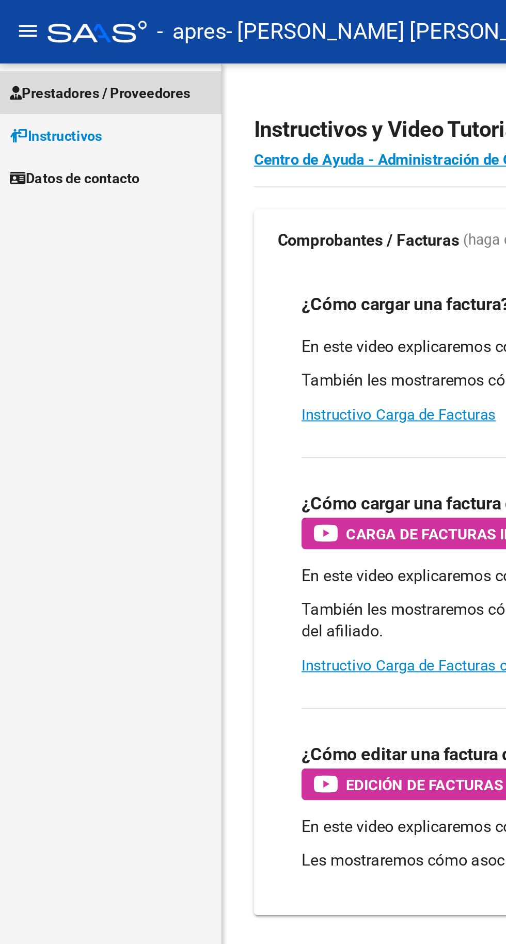
click at [91, 46] on span "Prestadores / Proveedores" at bounding box center [52, 48] width 94 height 11
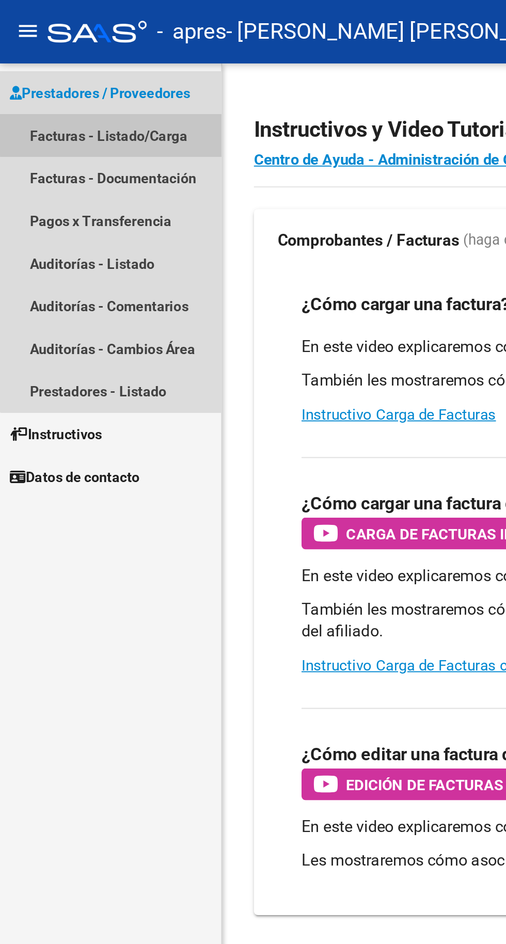
click at [90, 68] on link "Facturas - Listado/Carga" at bounding box center [57, 70] width 115 height 22
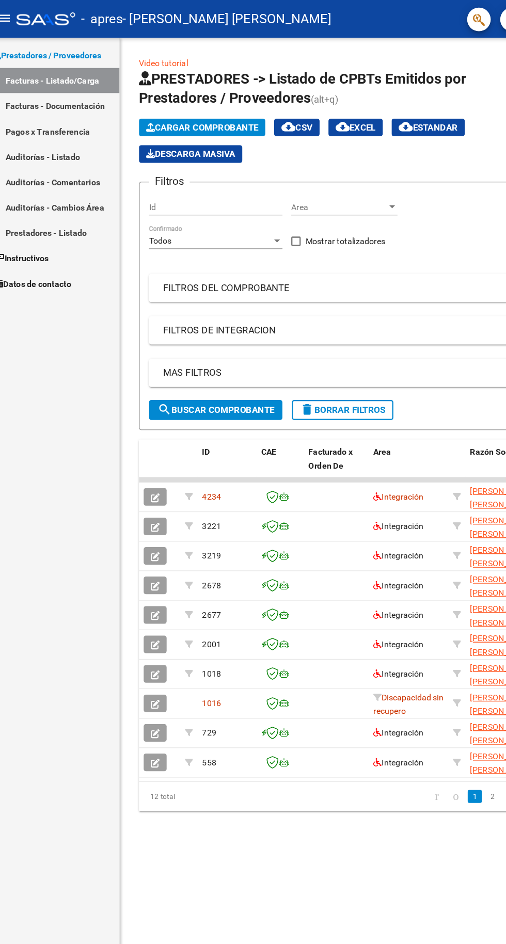
click at [218, 111] on span "Cargar Comprobante" at bounding box center [187, 111] width 98 height 9
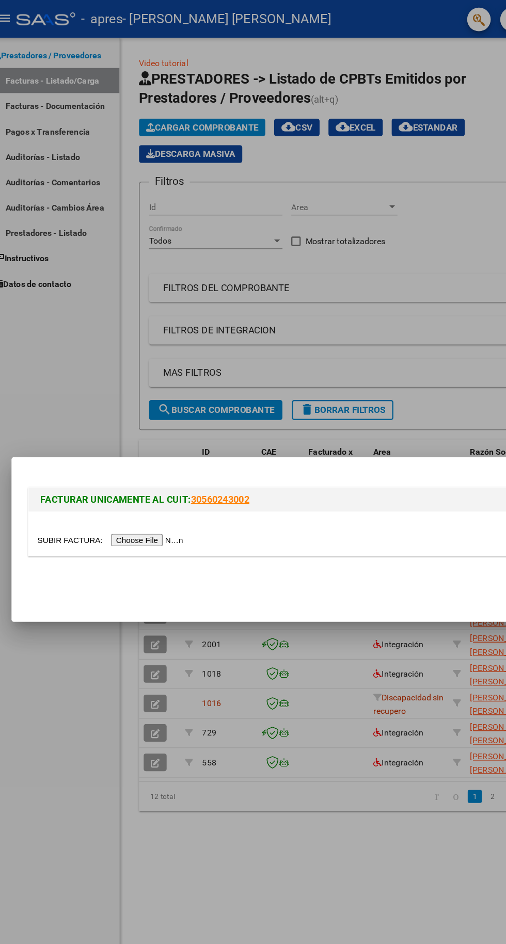
click at [134, 476] on input "file" at bounding box center [108, 472] width 131 height 11
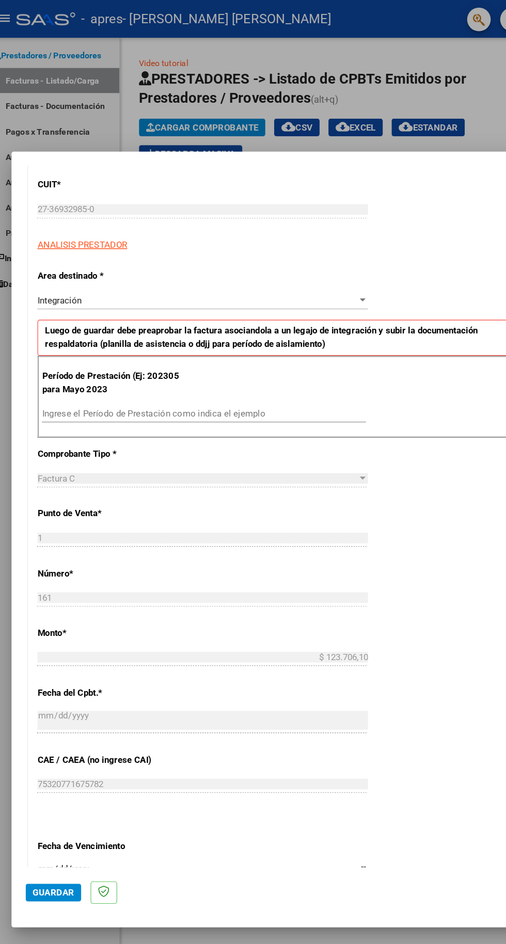
scroll to position [241, 0]
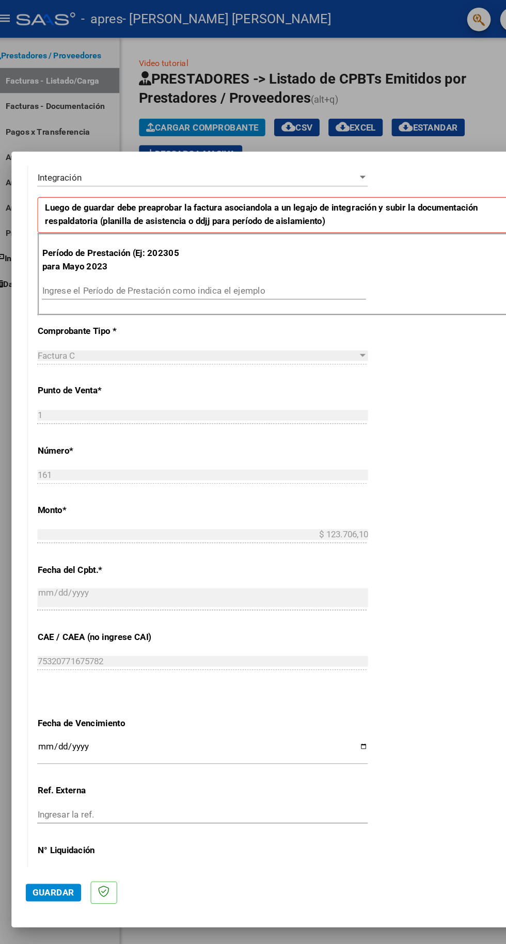
click at [144, 649] on input "Ingresar la fecha" at bounding box center [187, 657] width 289 height 17
click at [353, 653] on div "CUIT * 27-36932985-0 Ingresar CUIT ANALISIS PRESTADOR Area destinado * Integrac…" at bounding box center [253, 412] width 435 height 758
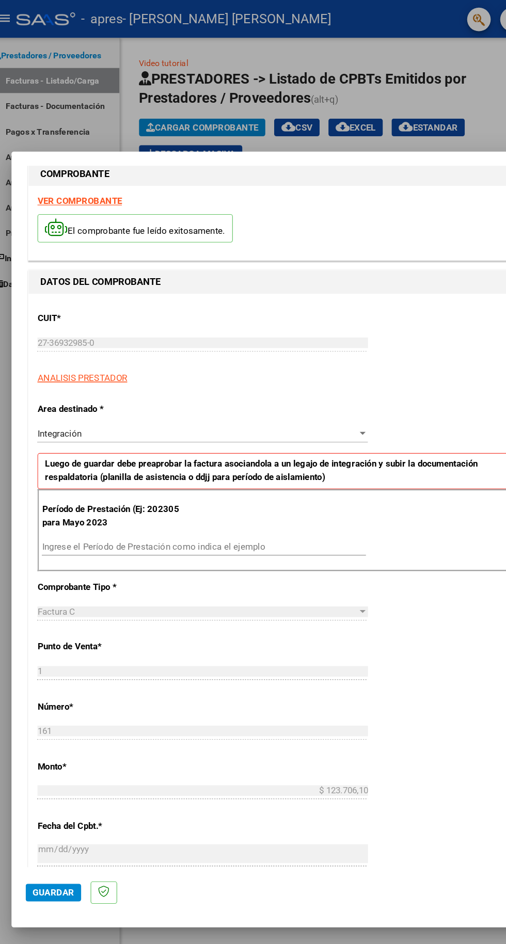
scroll to position [0, 0]
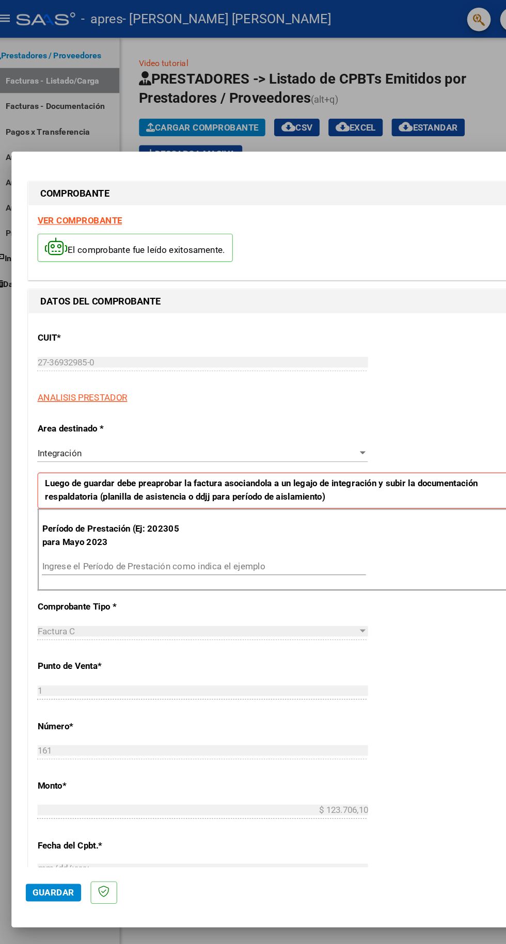
click at [194, 491] on input "Ingrese el Período de Prestación como indica el ejemplo" at bounding box center [189, 495] width 283 height 9
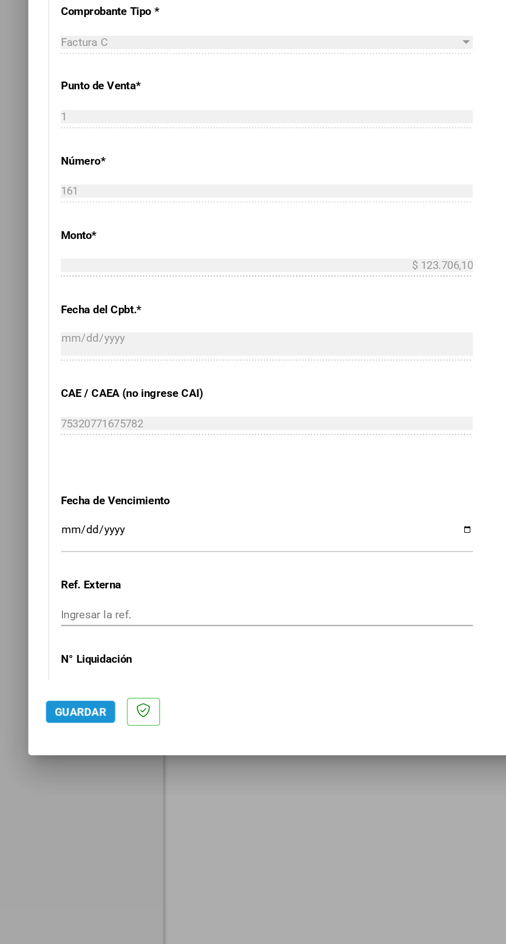
type input "202507"
click at [66, 786] on span "Guardar" at bounding box center [57, 781] width 36 height 9
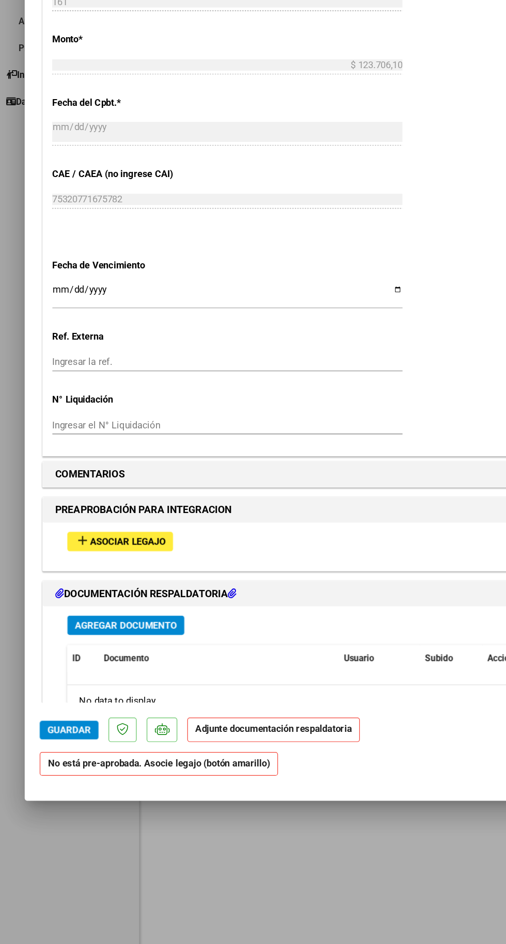
scroll to position [497, 0]
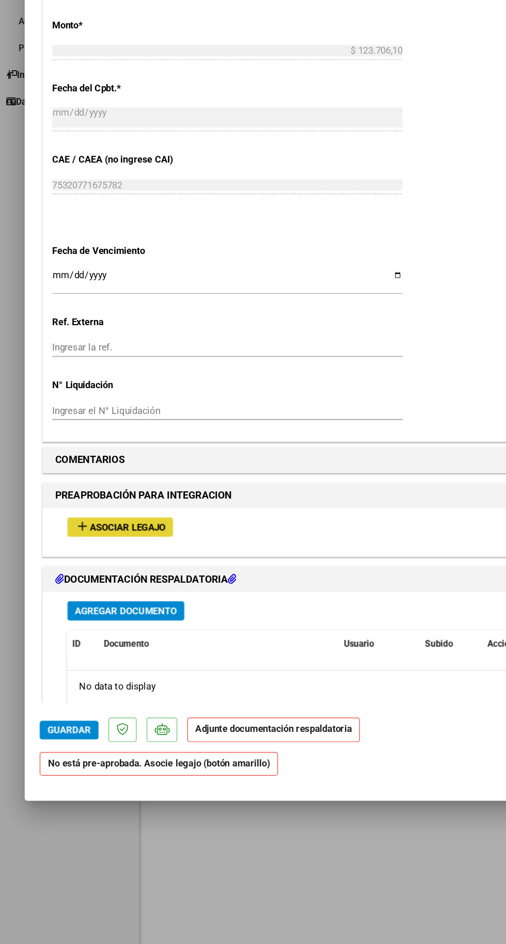
click at [122, 595] on span "Asociar Legajo" at bounding box center [105, 599] width 62 height 9
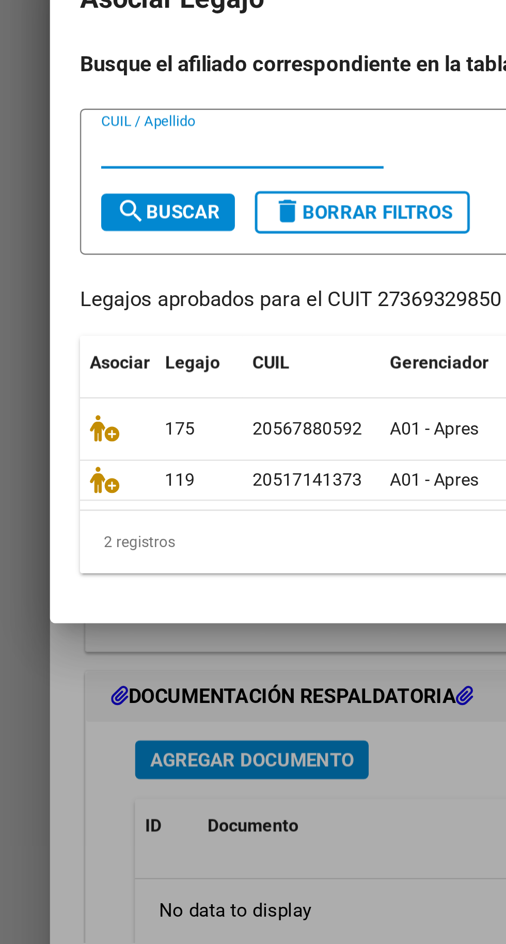
click at [47, 548] on icon at bounding box center [43, 552] width 12 height 11
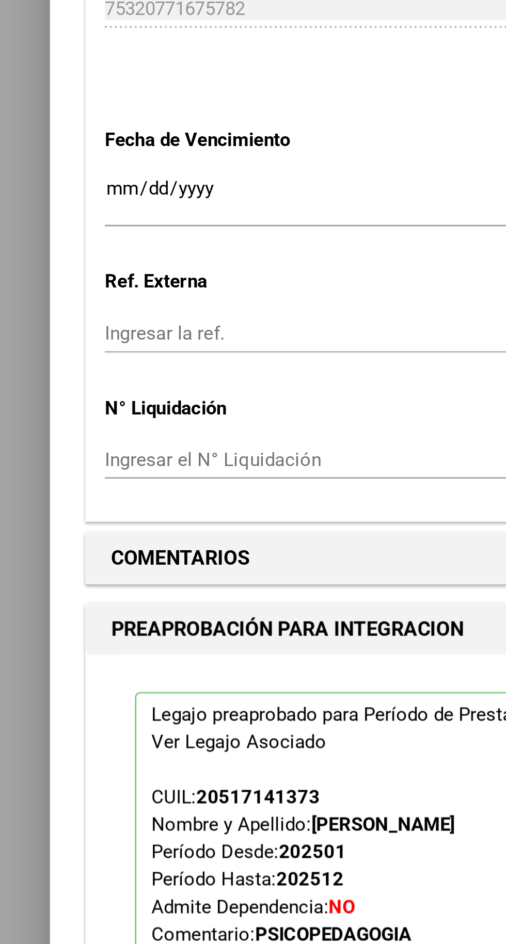
scroll to position [524, 0]
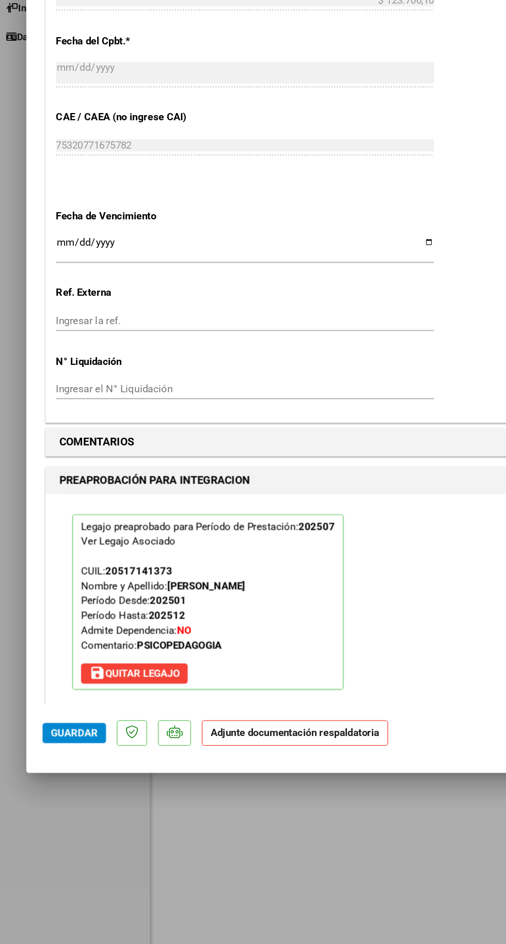
click at [125, 813] on span "Agregar Documento" at bounding box center [104, 817] width 84 height 9
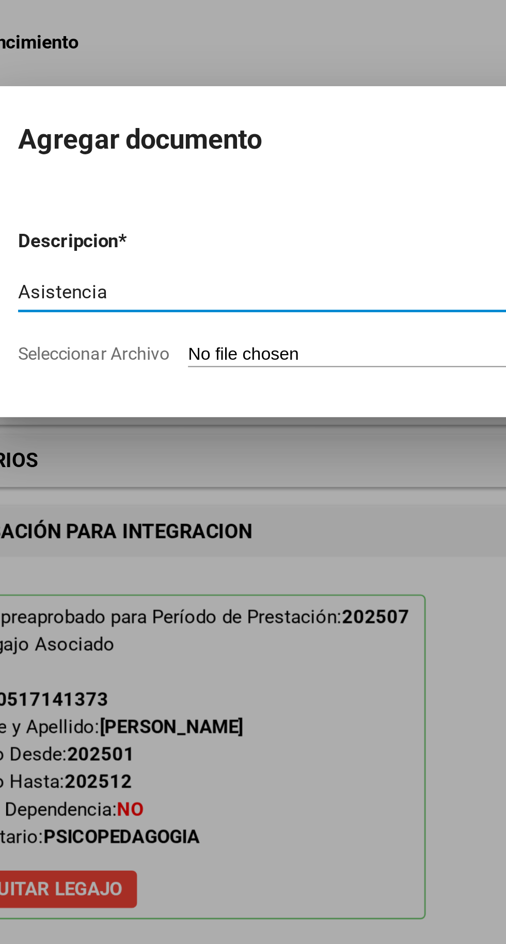
type input "Asistencia"
click at [193, 515] on input "Seleccionar Archivo" at bounding box center [233, 515] width 137 height 10
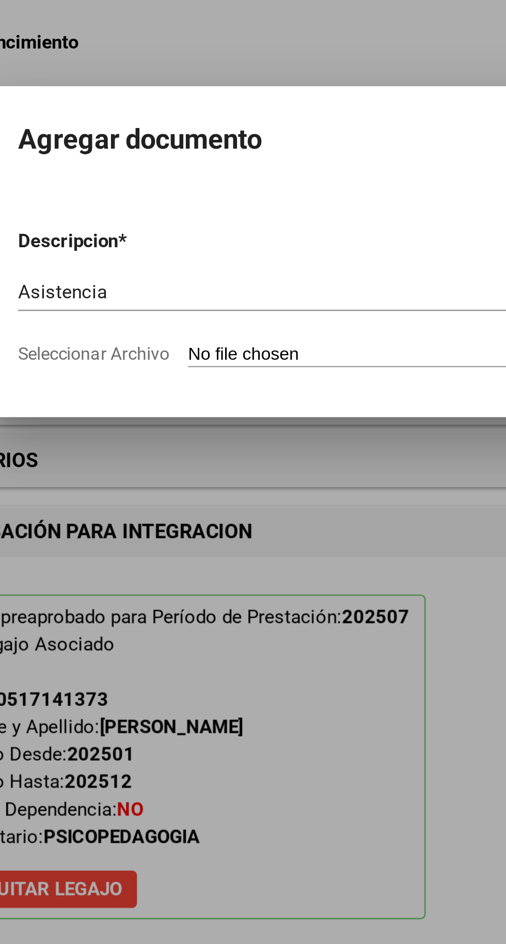
type input "C:\fakepath\asis [PERSON_NAME].pdf"
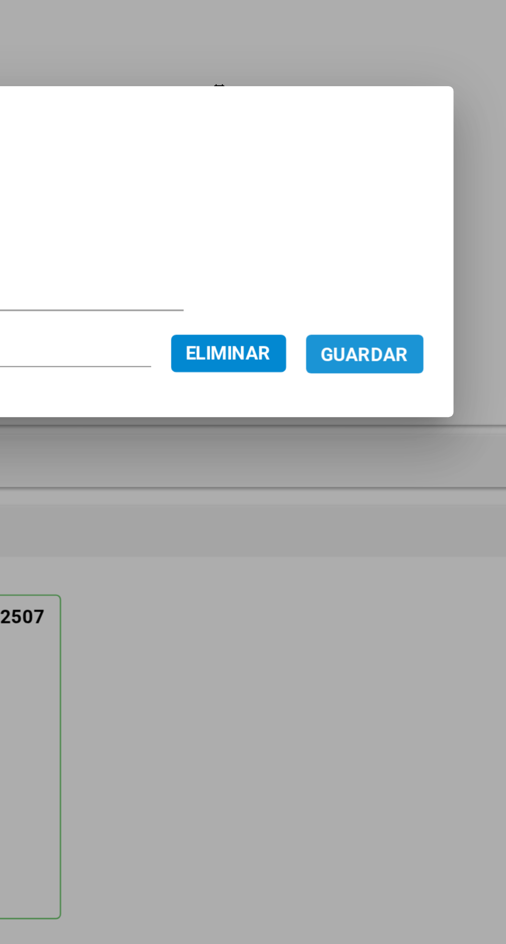
click at [400, 512] on span "Guardar" at bounding box center [389, 514] width 36 height 9
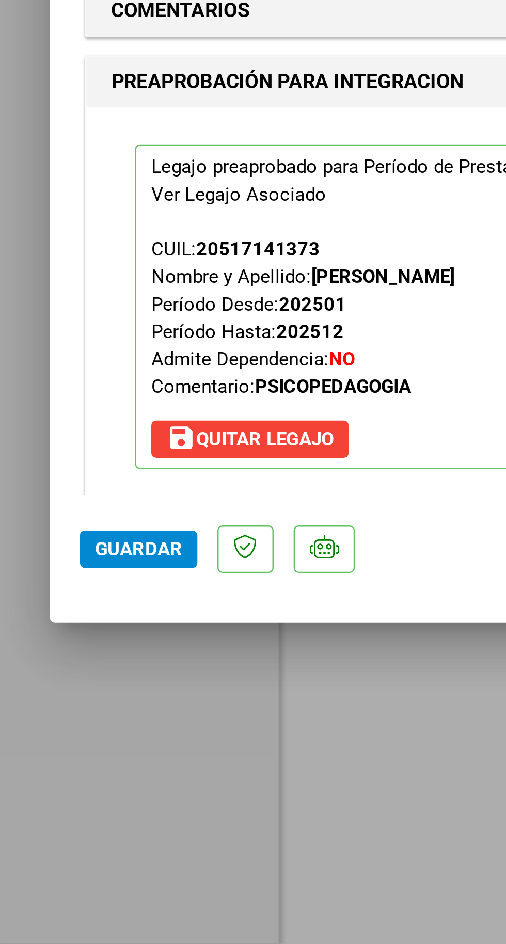
scroll to position [0, 0]
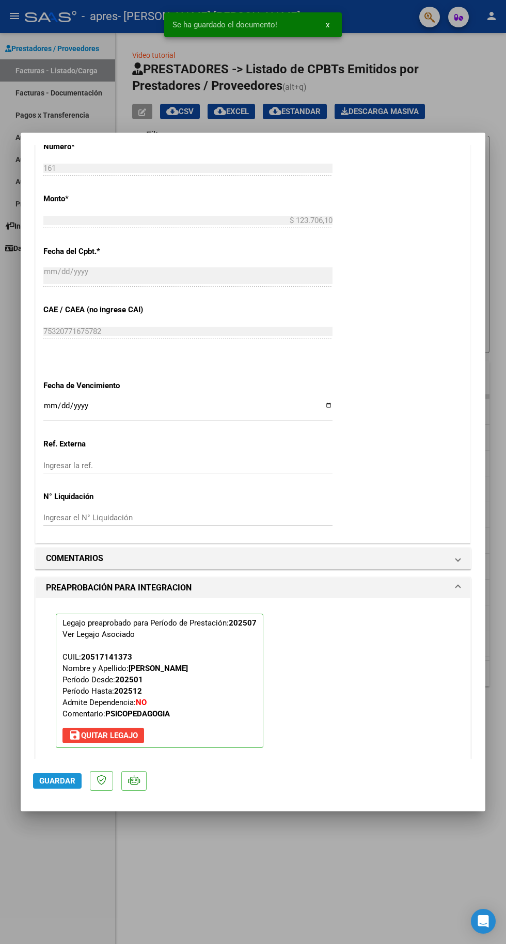
click at [61, 786] on span "Guardar" at bounding box center [57, 781] width 36 height 9
click at [66, 789] on button "Guardar" at bounding box center [57, 781] width 49 height 15
click at [272, 898] on div at bounding box center [253, 472] width 506 height 944
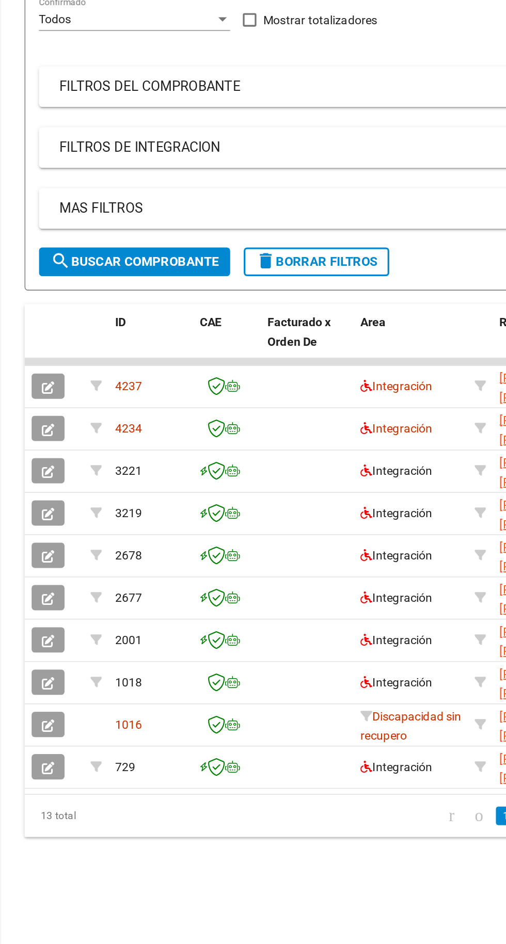
click at [145, 462] on icon "button" at bounding box center [147, 462] width 8 height 8
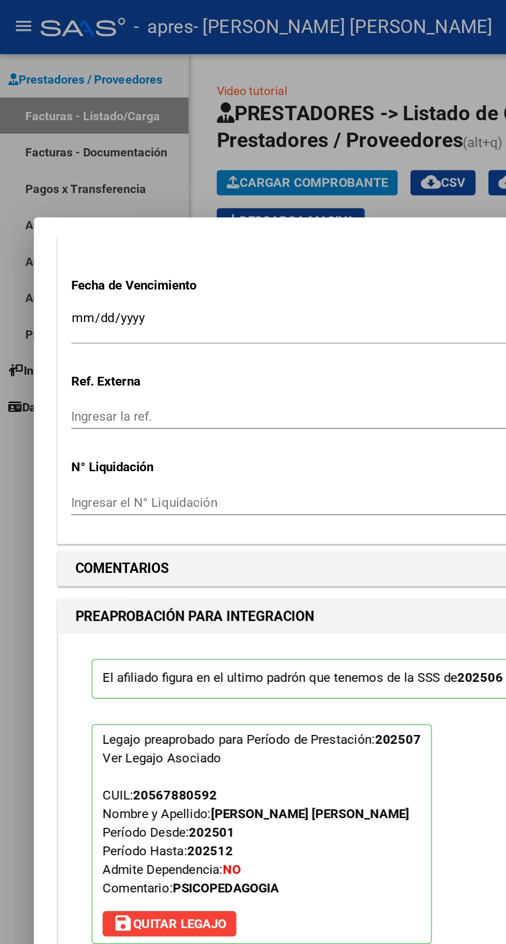
scroll to position [698, 0]
